Goal: Task Accomplishment & Management: Manage account settings

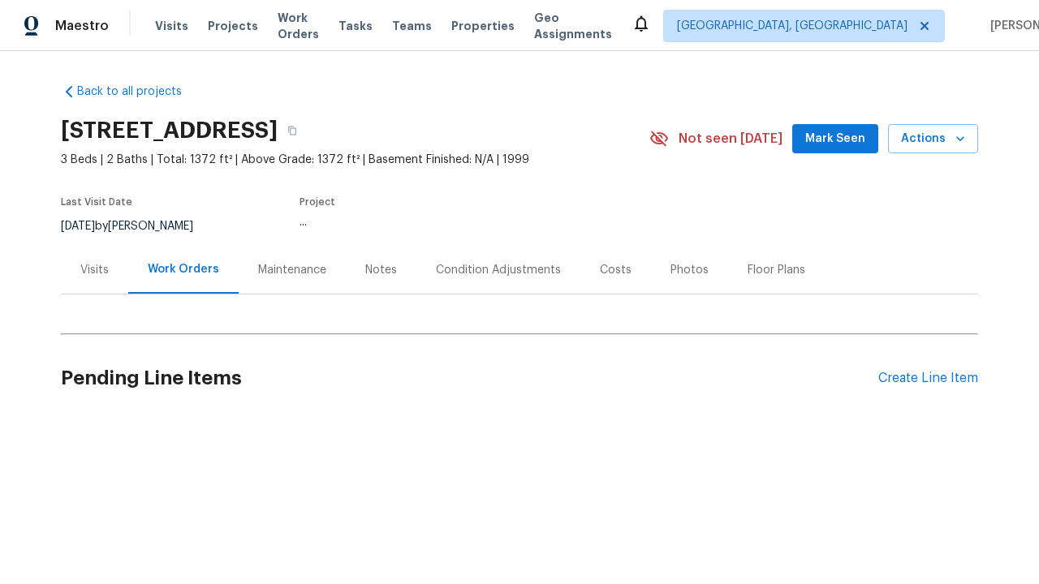
click at [928, 378] on div "Create Line Item" at bounding box center [928, 378] width 100 height 15
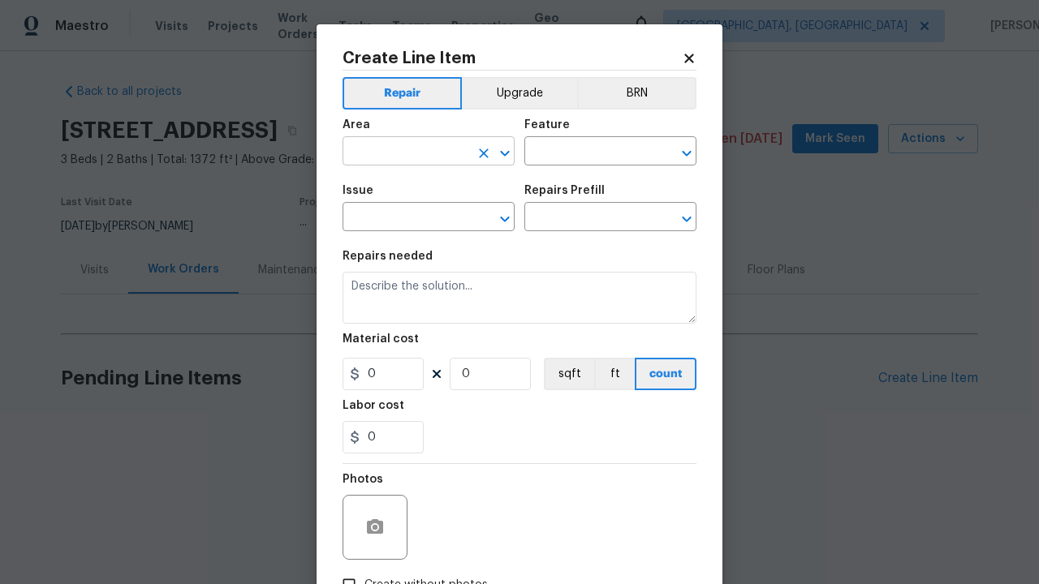
click at [406, 153] on input "text" at bounding box center [406, 152] width 127 height 25
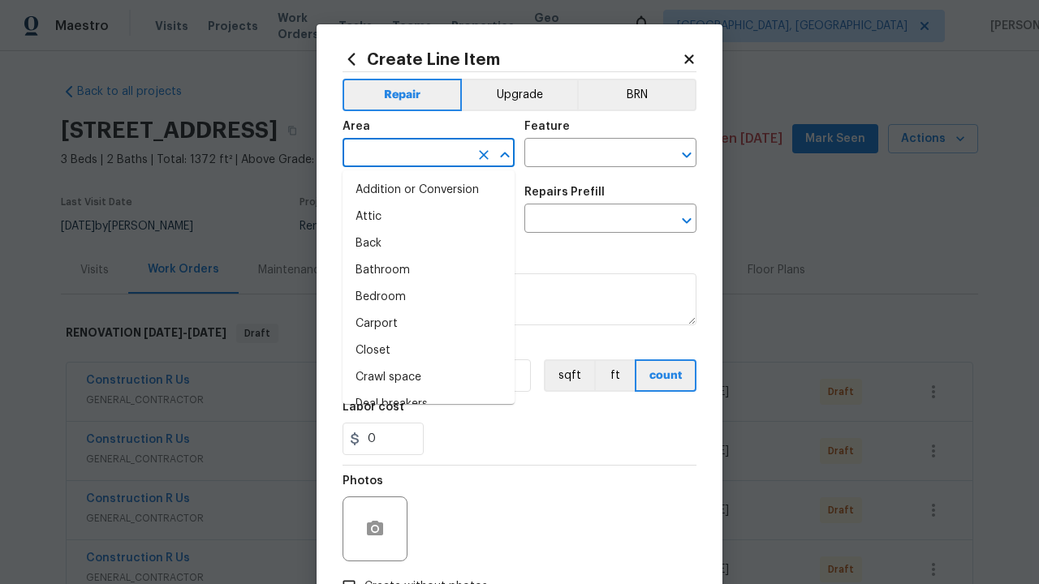
type input "Bedroom"
click at [429, 297] on li "Bedroom" at bounding box center [429, 297] width 172 height 27
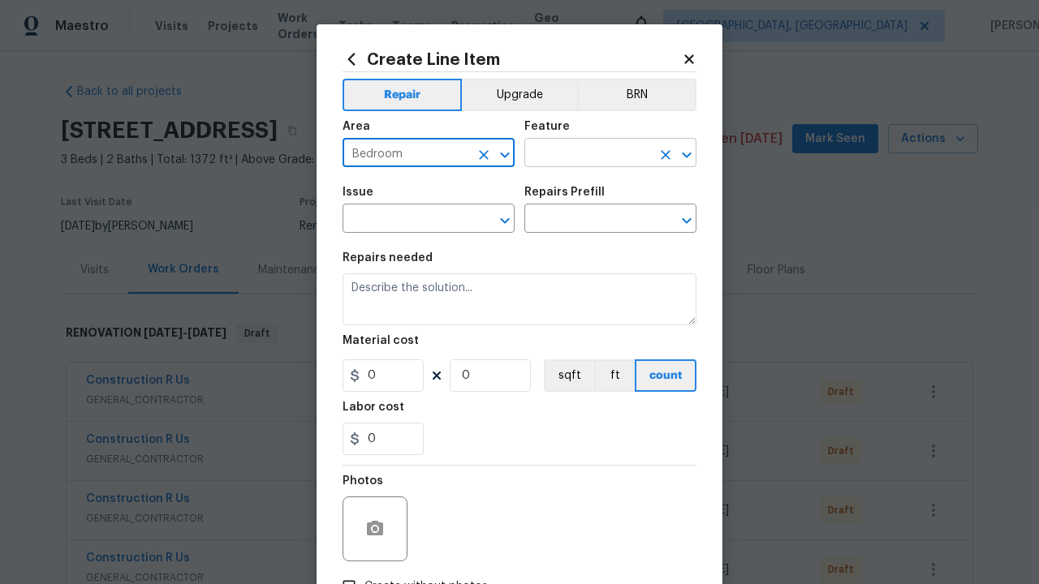
type input "Bedroom"
click at [588, 154] on input "text" at bounding box center [587, 154] width 127 height 25
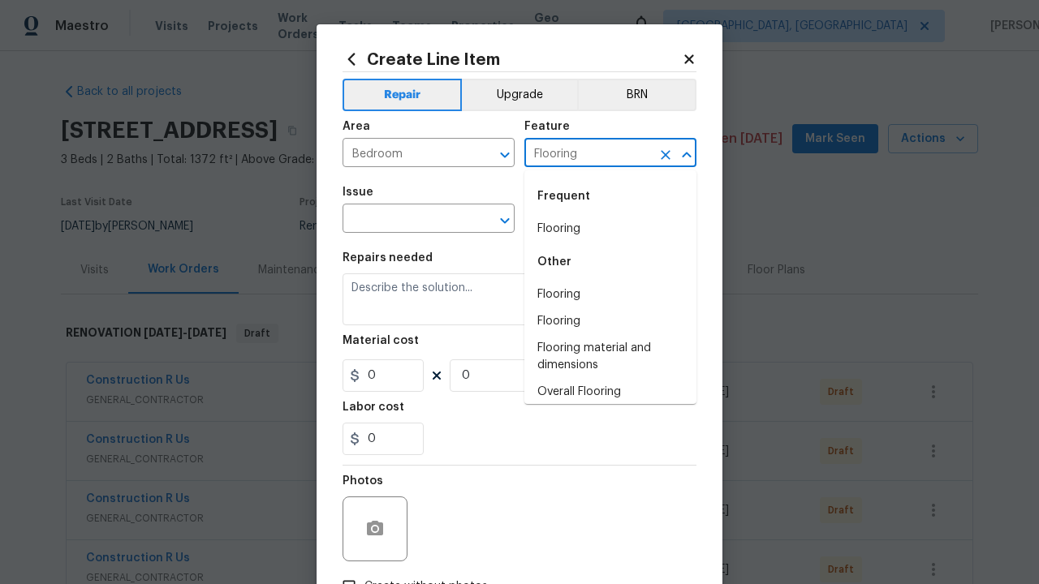
click at [610, 229] on li "Flooring" at bounding box center [610, 229] width 172 height 27
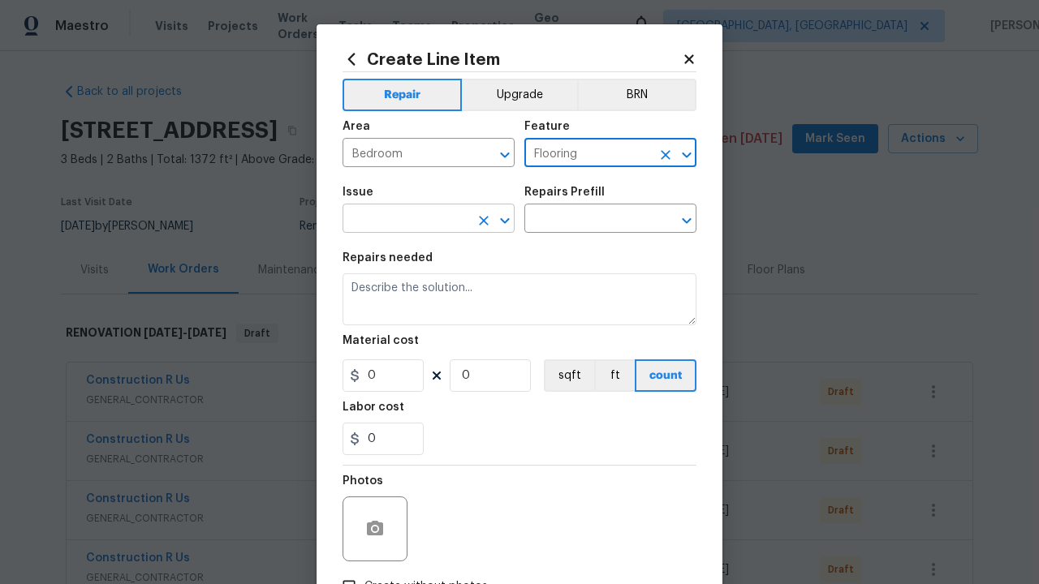
type input "Flooring"
click at [406, 220] on input "text" at bounding box center [406, 220] width 127 height 25
type input "Wallpaper"
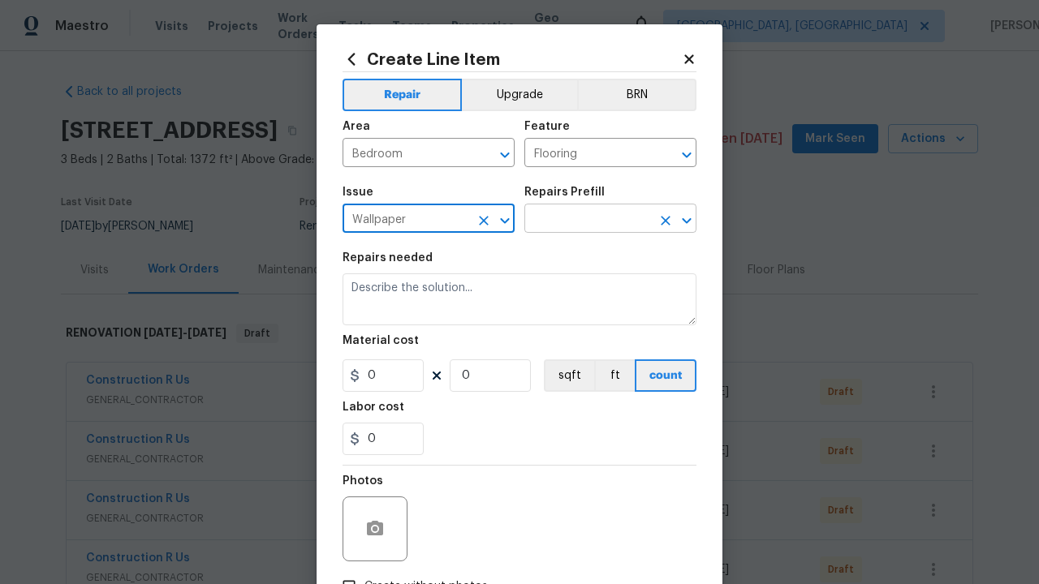
type input "Wallpaper"
click at [588, 220] on input "text" at bounding box center [587, 220] width 127 height 25
type input "Remove"
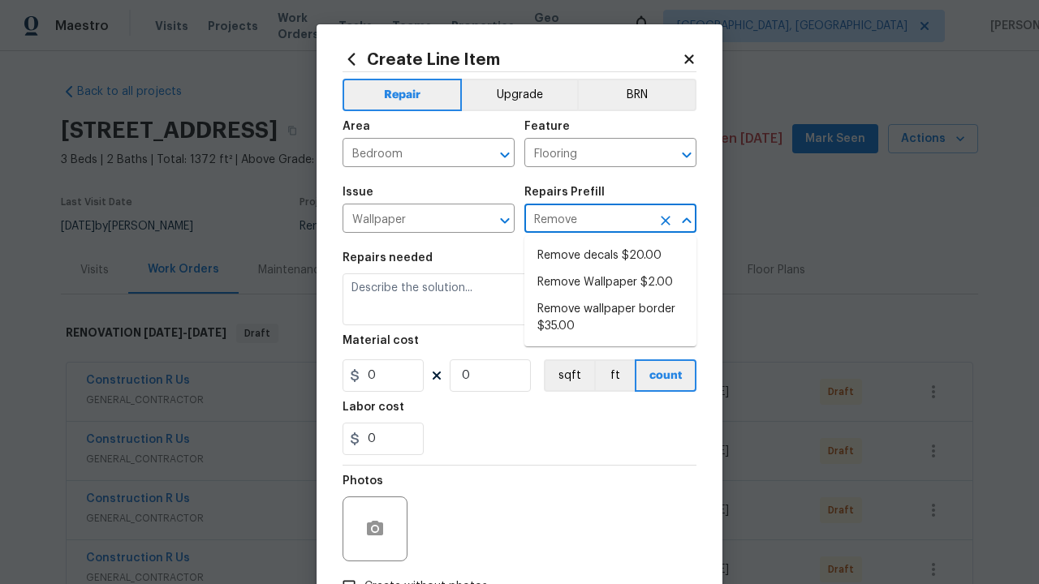
click at [610, 256] on li "Remove decals $20.00" at bounding box center [610, 256] width 172 height 27
type input "Walls and Ceiling"
type textarea "Remove decals from door/wall/ceiling"
type input "1"
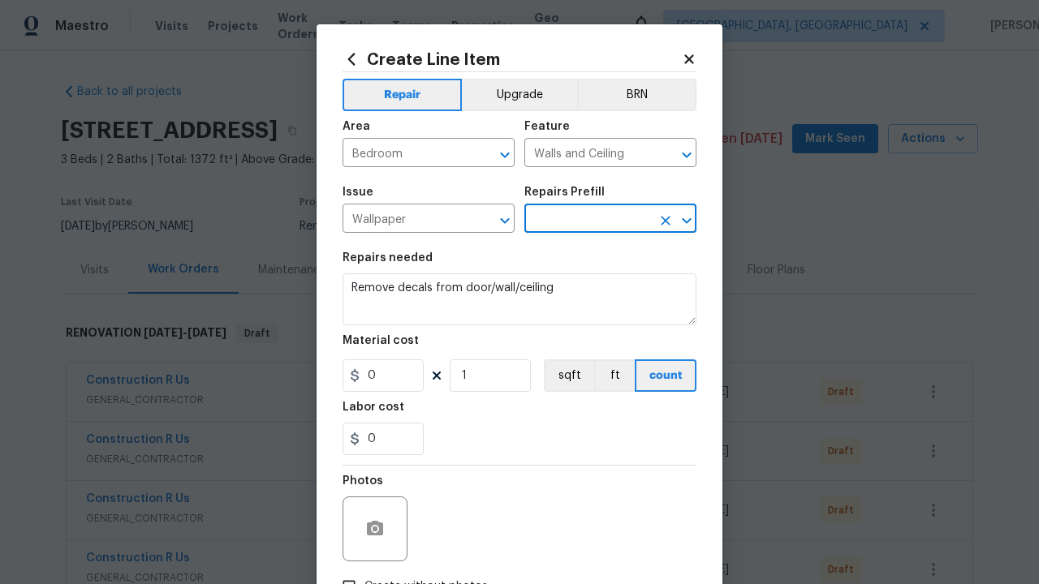
type input "Remove decals $20.00"
type input "20"
type input "Remove decals $20.00"
type input "2"
click at [567, 376] on button "sqft" at bounding box center [569, 376] width 50 height 32
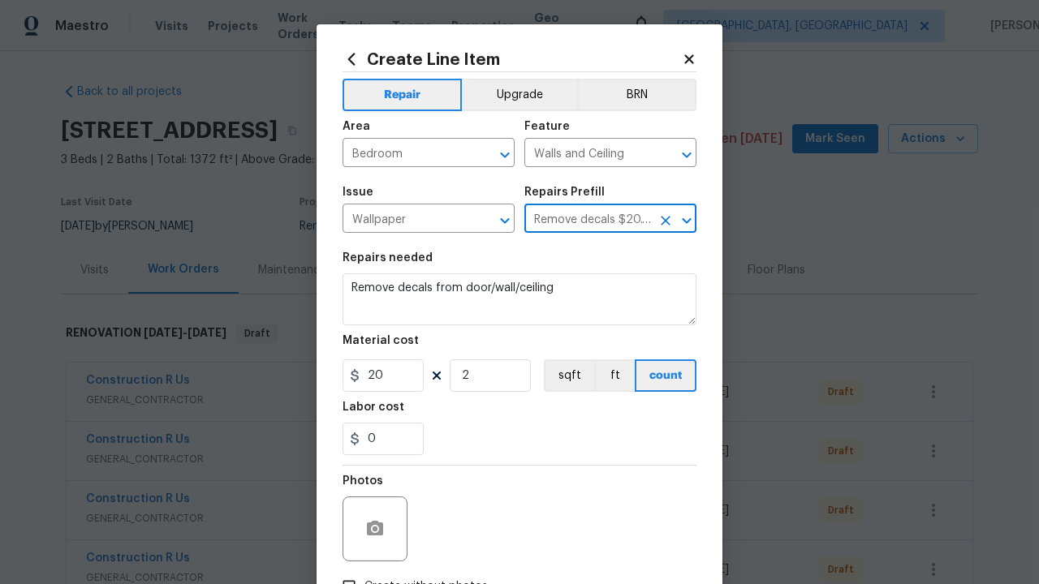
click at [349, 572] on input "Create without photos" at bounding box center [349, 587] width 31 height 31
checkbox input "true"
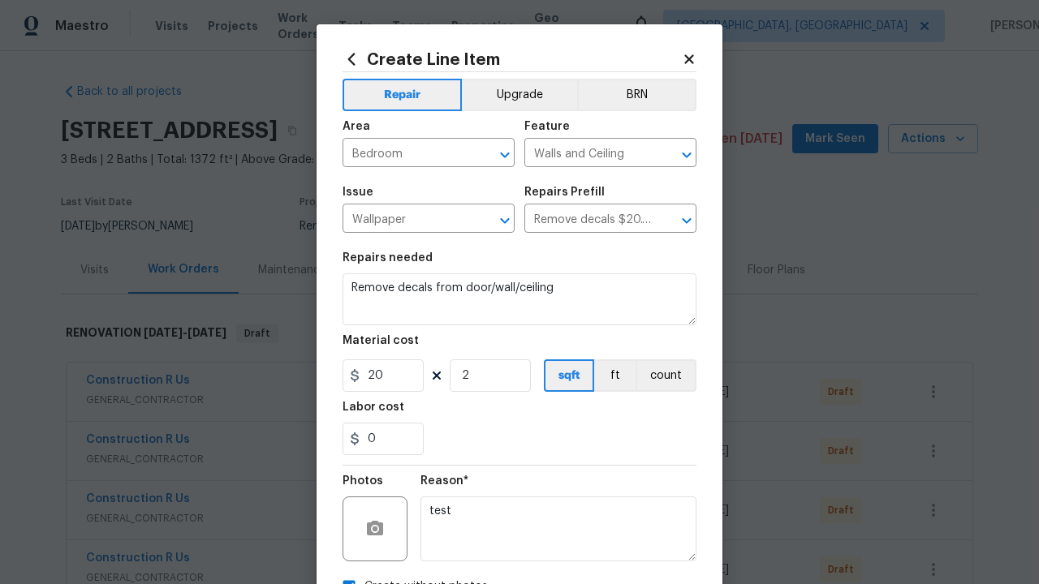
scroll to position [18, 0]
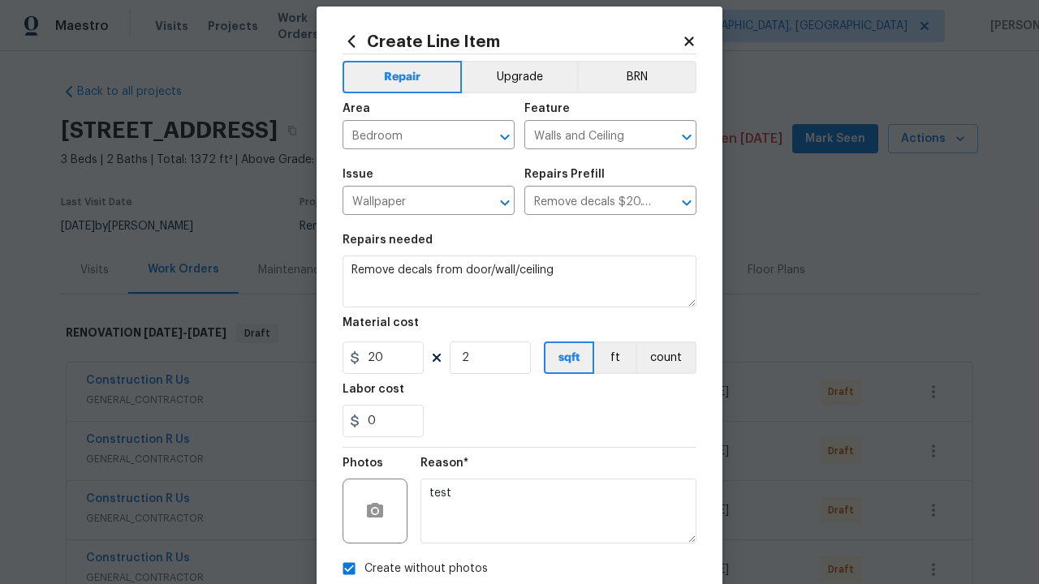
type textarea "test"
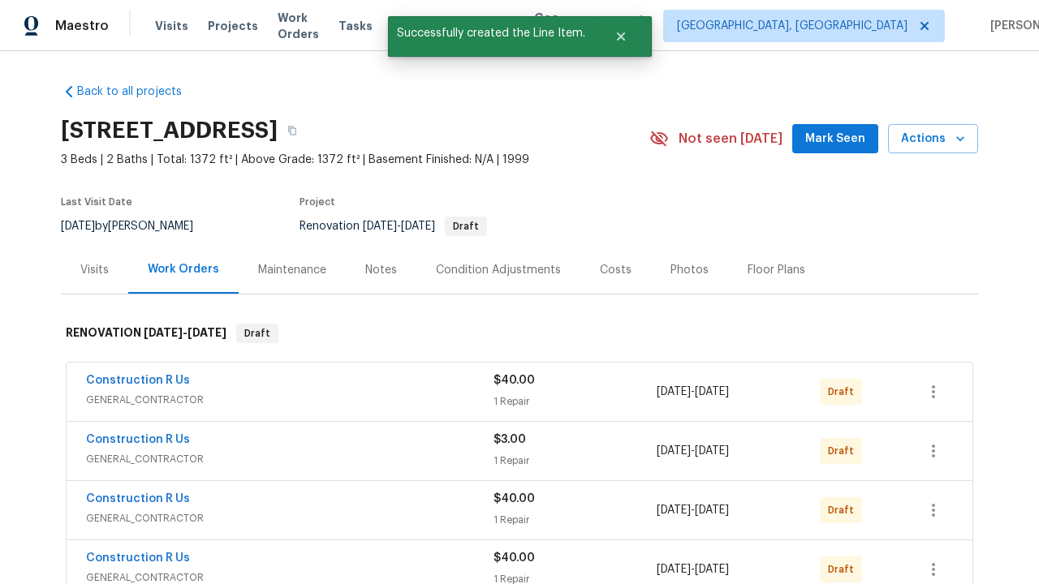
checkbox input "true"
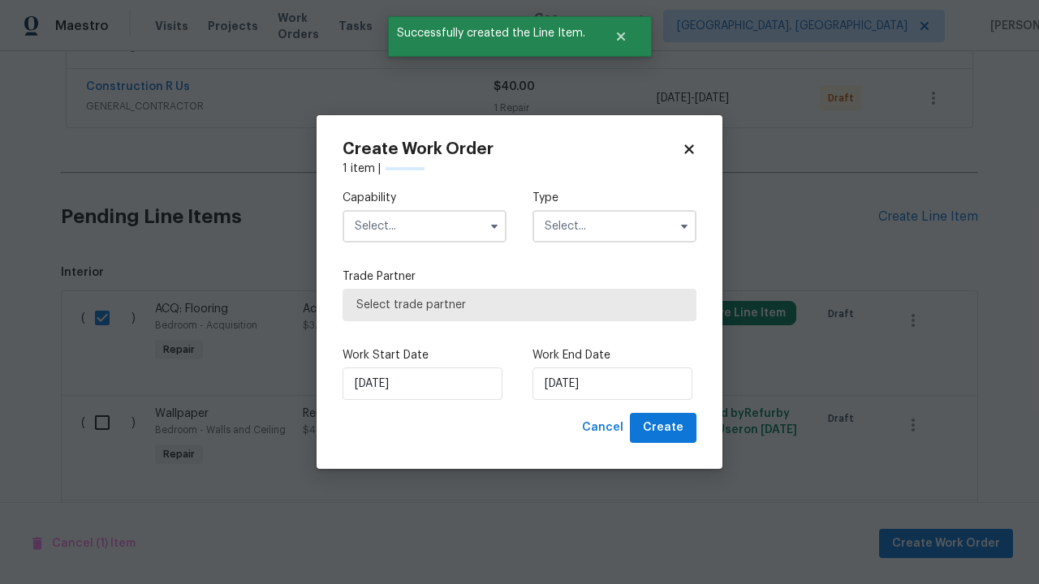
click at [425, 226] on input "text" at bounding box center [425, 226] width 164 height 32
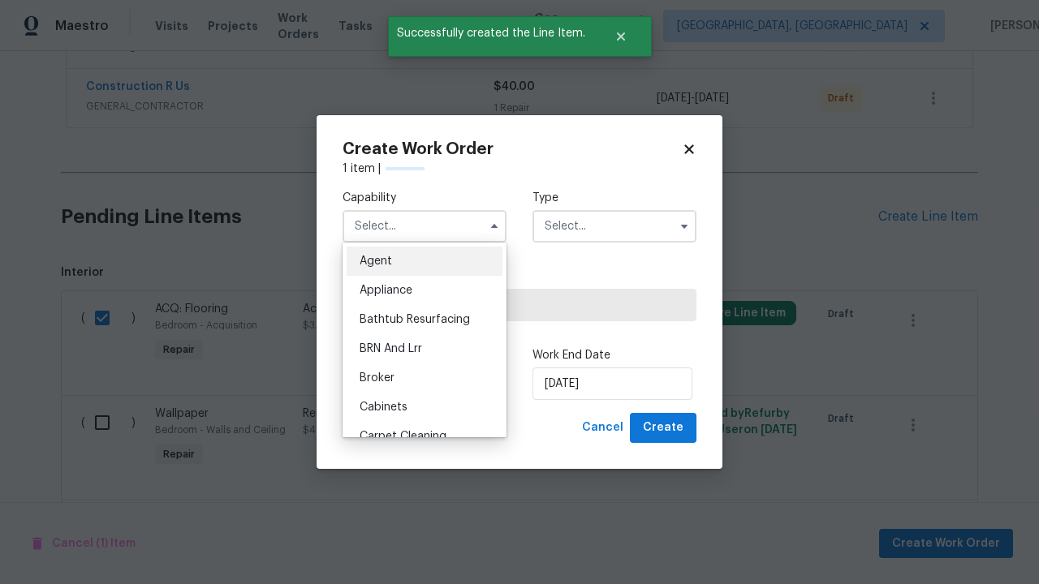
type input "General Contractor"
click at [615, 226] on input "text" at bounding box center [615, 226] width 164 height 32
type input "Renovation"
click at [507, 305] on span "Select trade partner" at bounding box center [519, 305] width 326 height 16
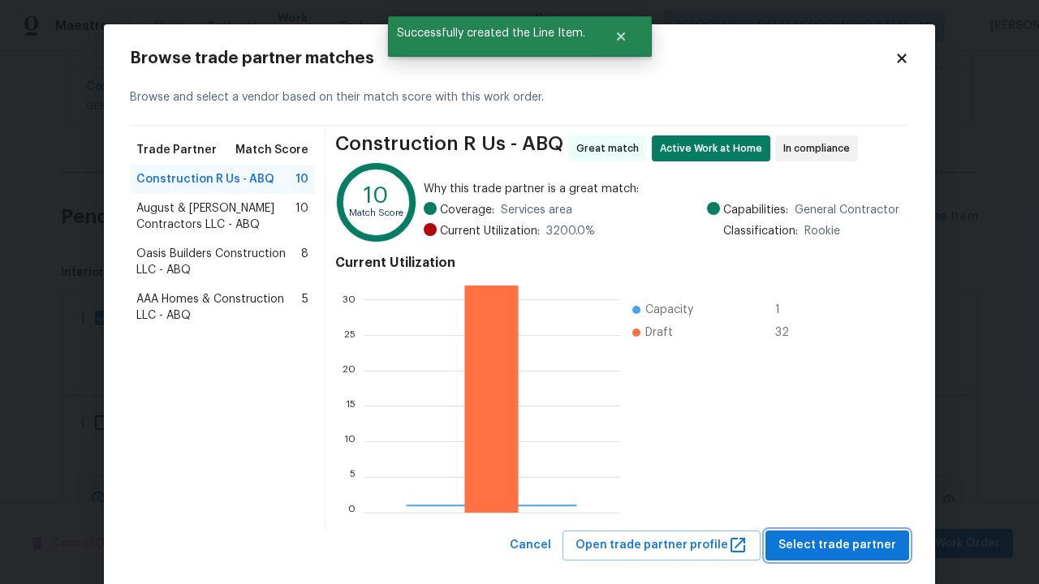
click at [842, 536] on span "Select trade partner" at bounding box center [838, 546] width 118 height 20
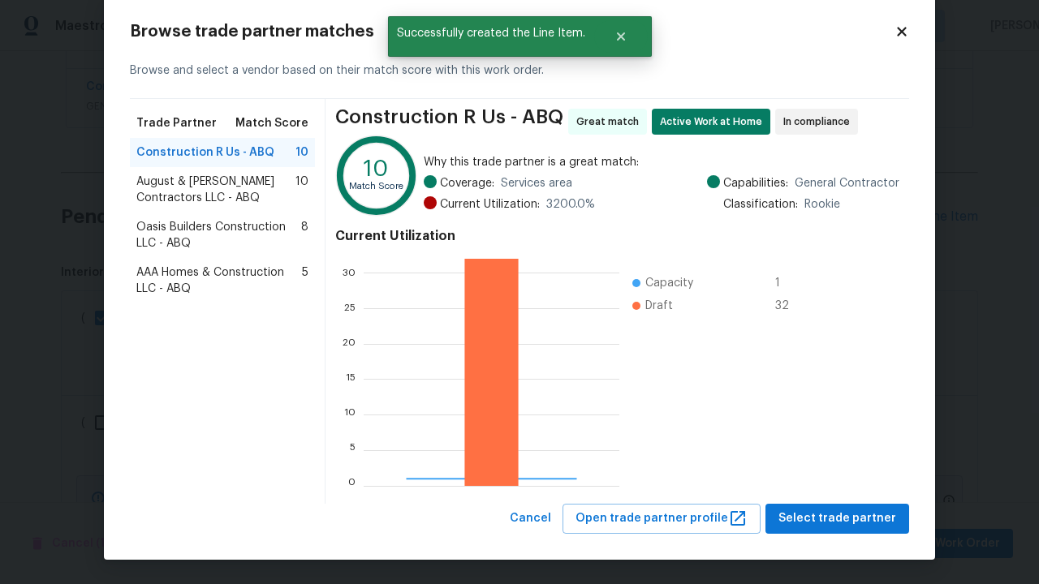
click at [665, 468] on span "Create" at bounding box center [663, 468] width 41 height 20
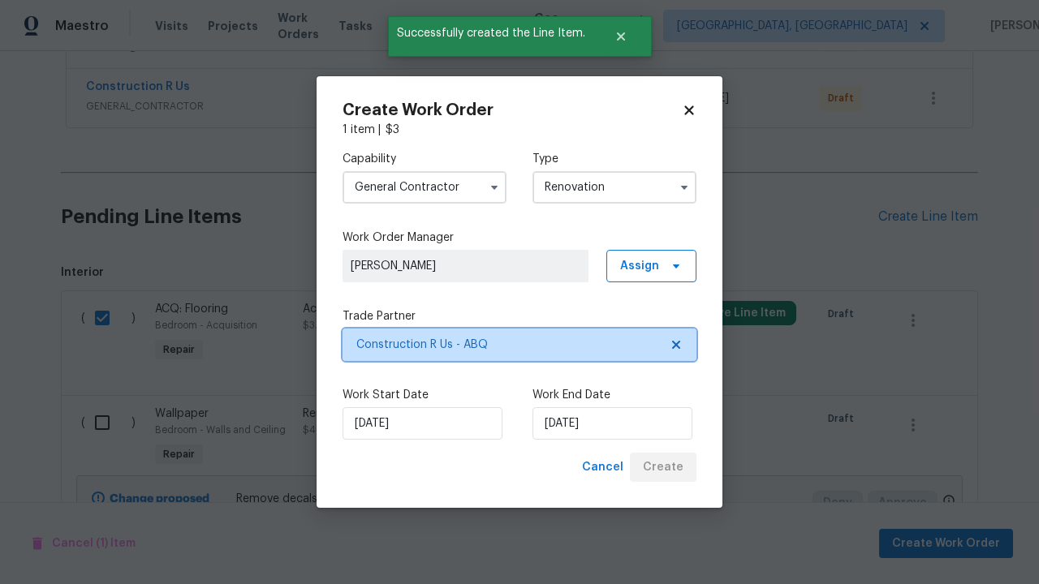
scroll to position [0, 0]
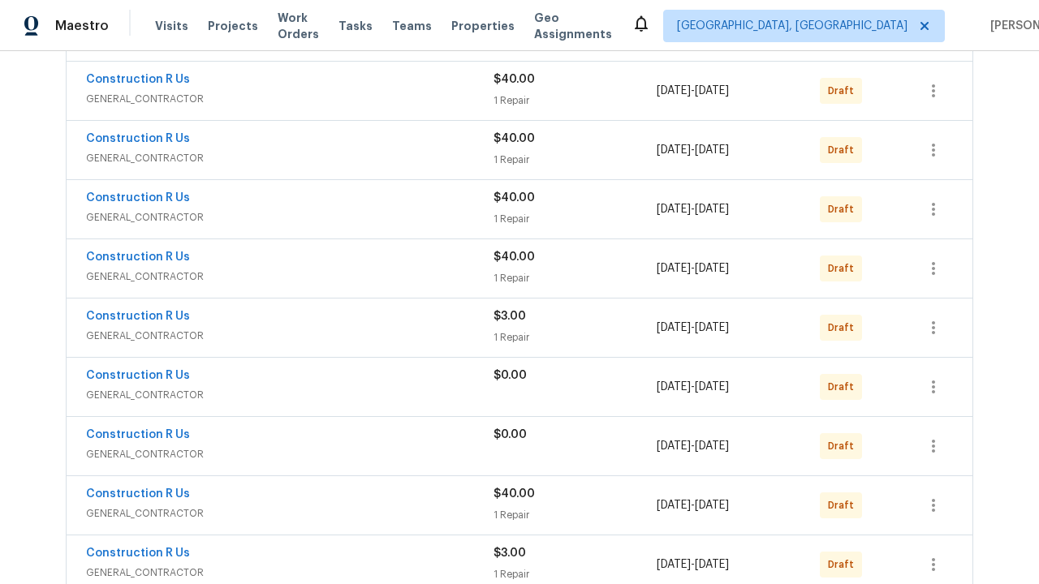
click at [934, 559] on icon "button" at bounding box center [933, 565] width 3 height 13
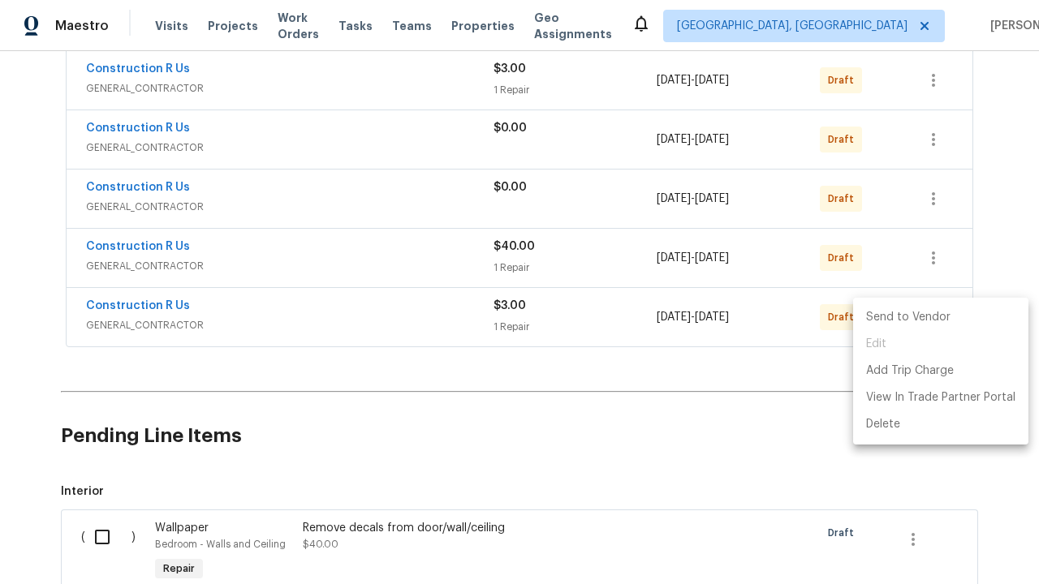
click at [939, 317] on li "Send to Vendor" at bounding box center [940, 317] width 175 height 27
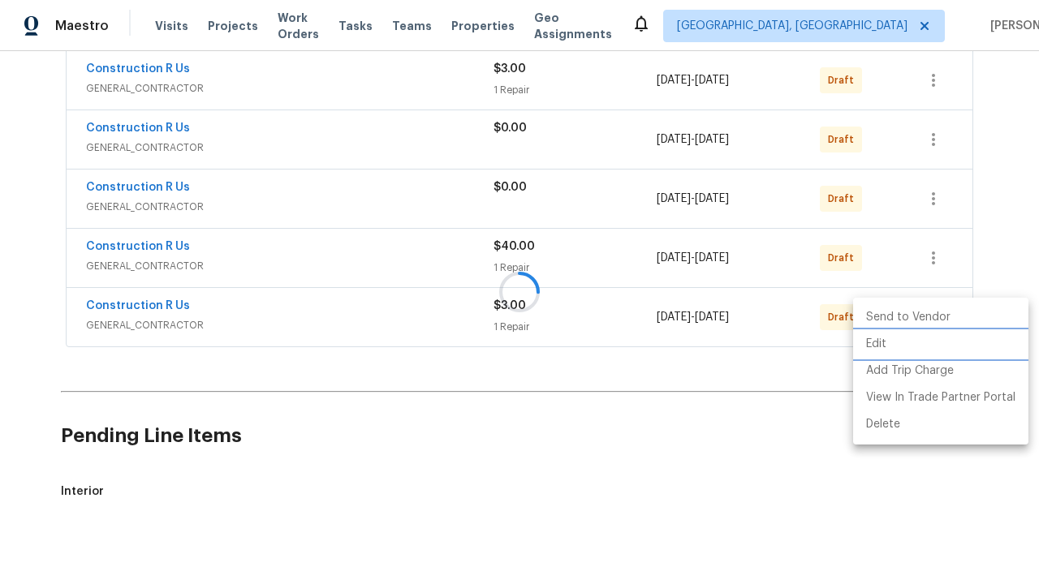
scroll to position [75, 0]
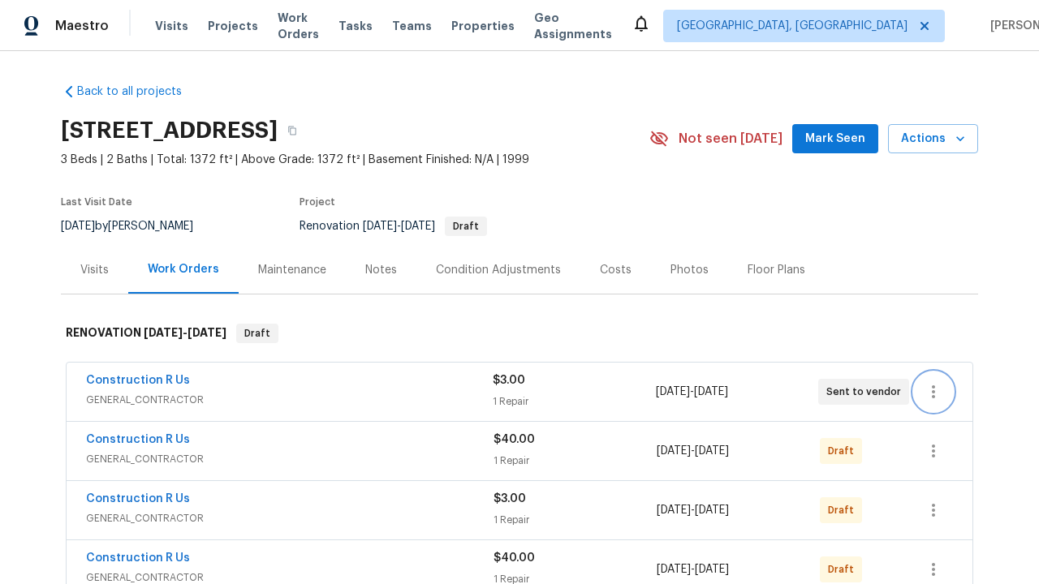
click at [934, 392] on icon "button" at bounding box center [933, 392] width 3 height 13
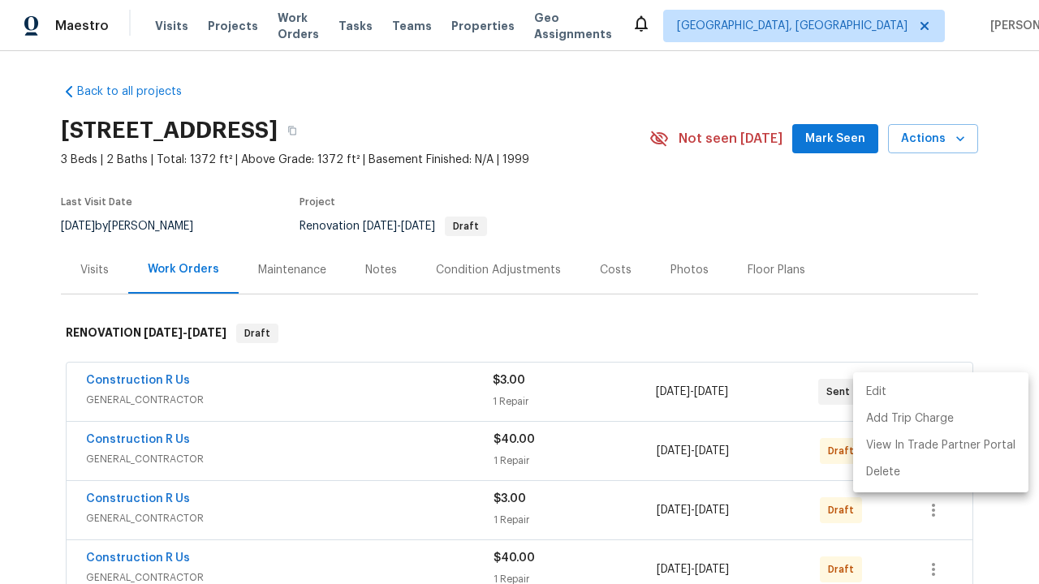
click at [939, 472] on li "Delete" at bounding box center [940, 472] width 175 height 27
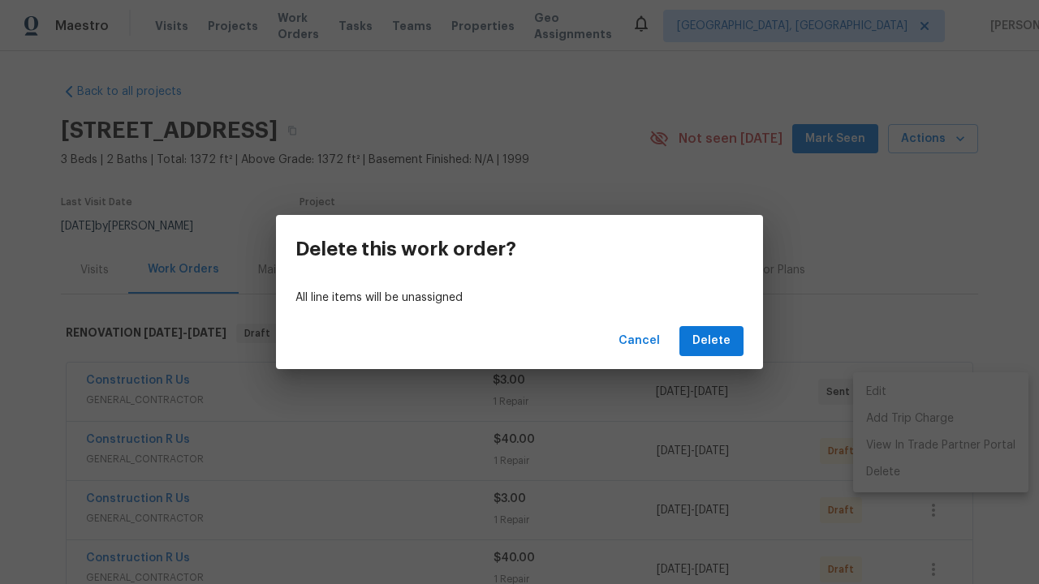
click at [713, 341] on span "Delete" at bounding box center [711, 341] width 38 height 20
